Goal: Find contact information: Find contact information

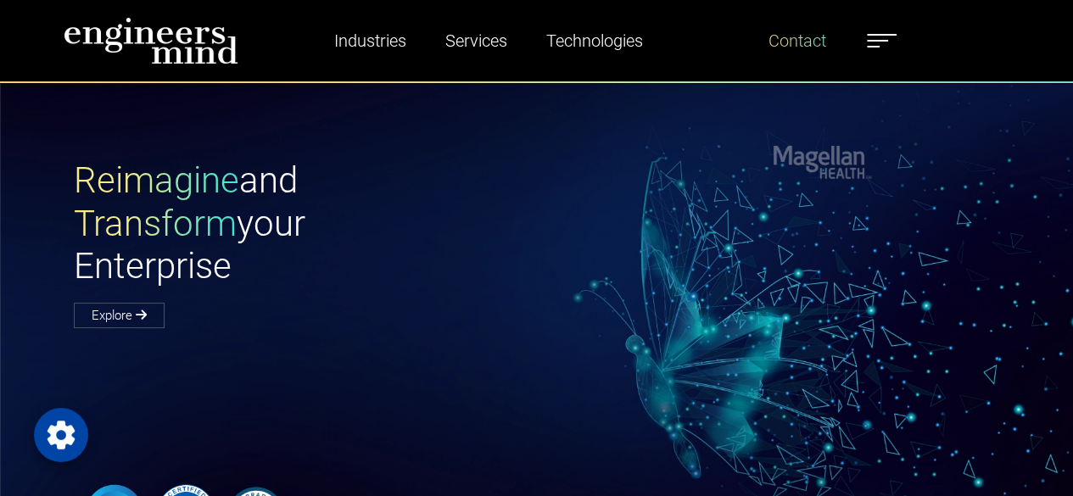
click at [811, 39] on link "Contact" at bounding box center [797, 40] width 71 height 39
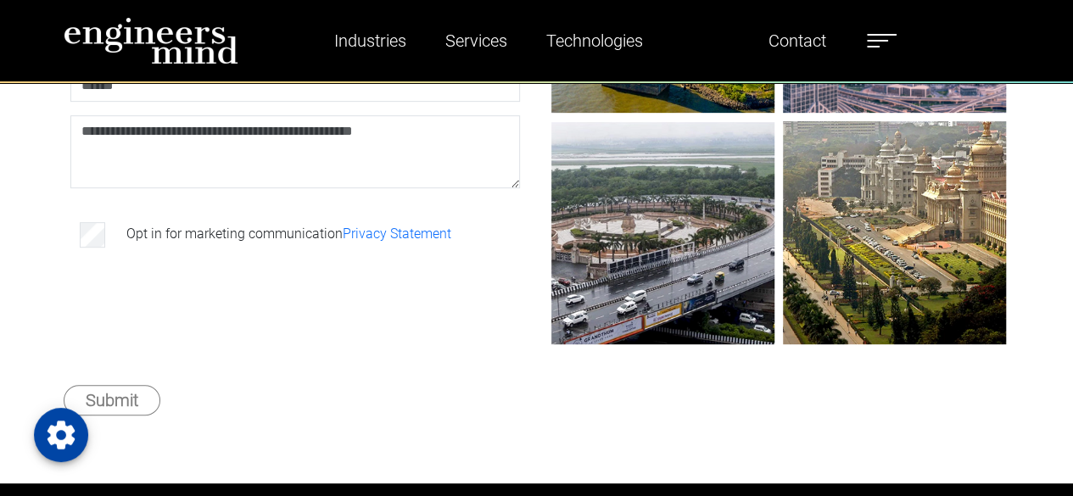
scroll to position [248, 0]
